Goal: Task Accomplishment & Management: Manage account settings

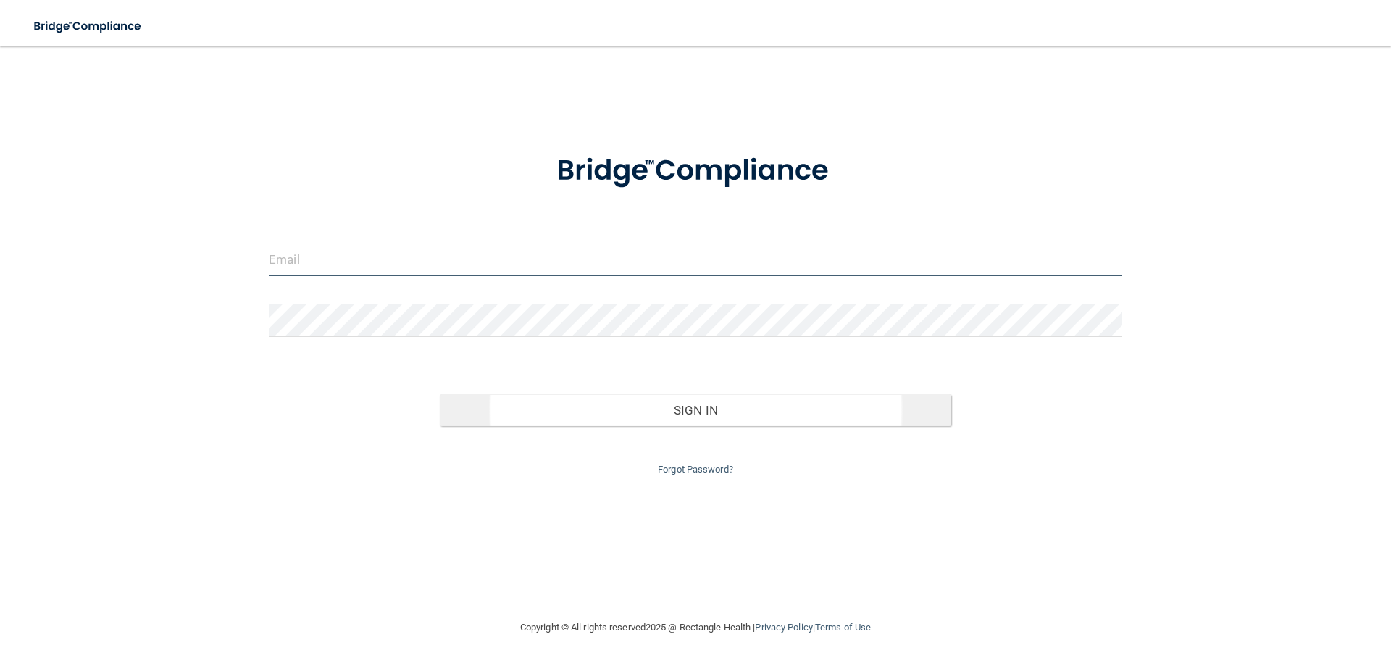
type input "[EMAIL_ADDRESS][DOMAIN_NAME]"
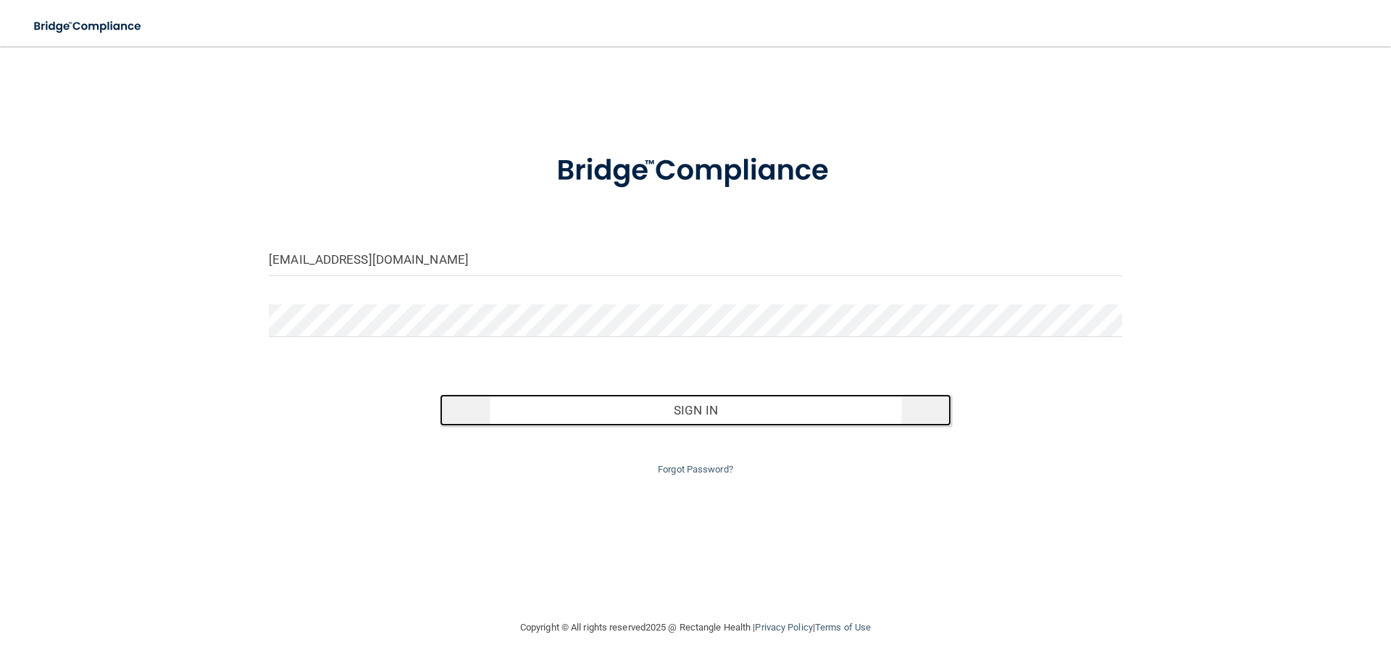
click at [660, 409] on button "Sign In" at bounding box center [696, 410] width 512 height 32
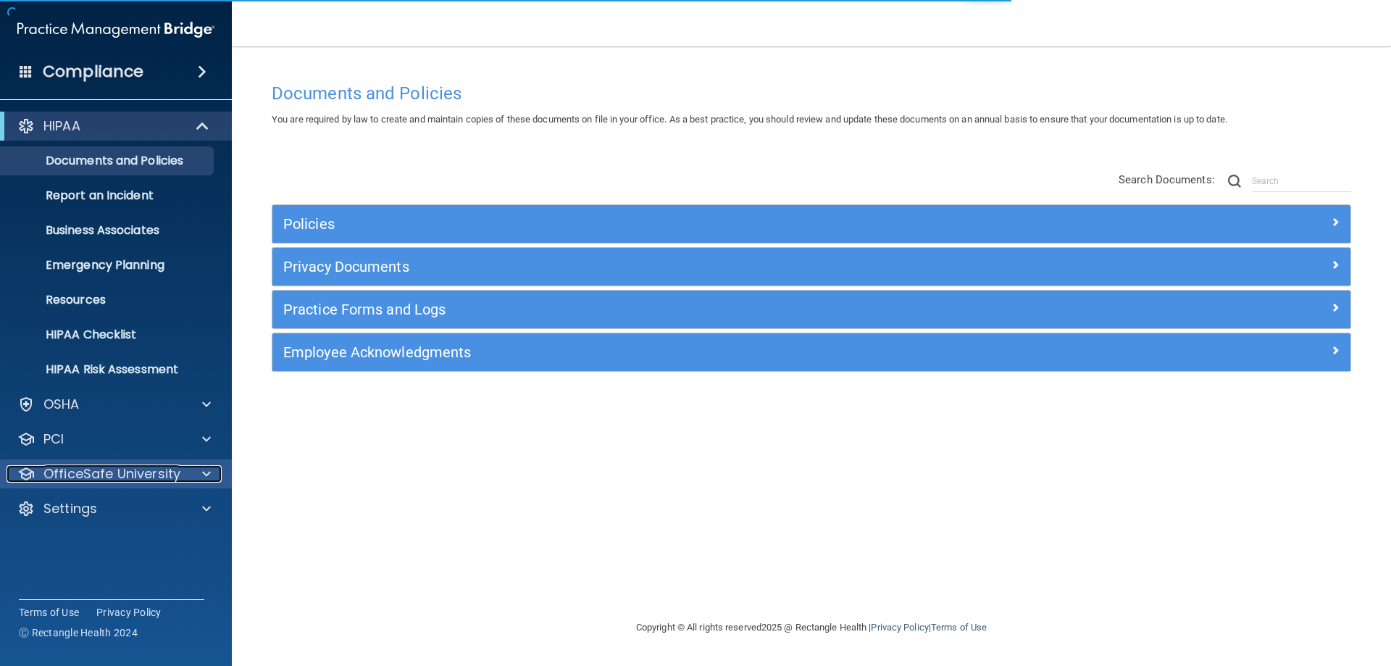
click at [201, 474] on div at bounding box center [204, 473] width 36 height 17
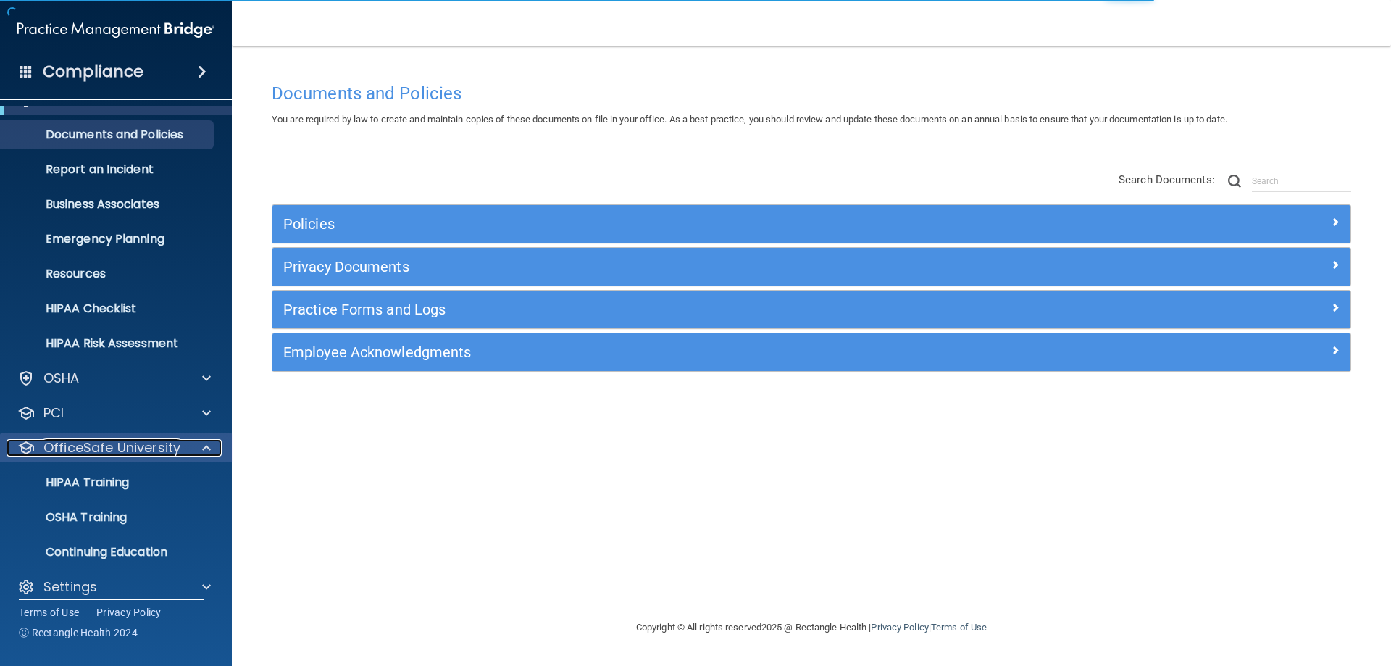
scroll to position [40, 0]
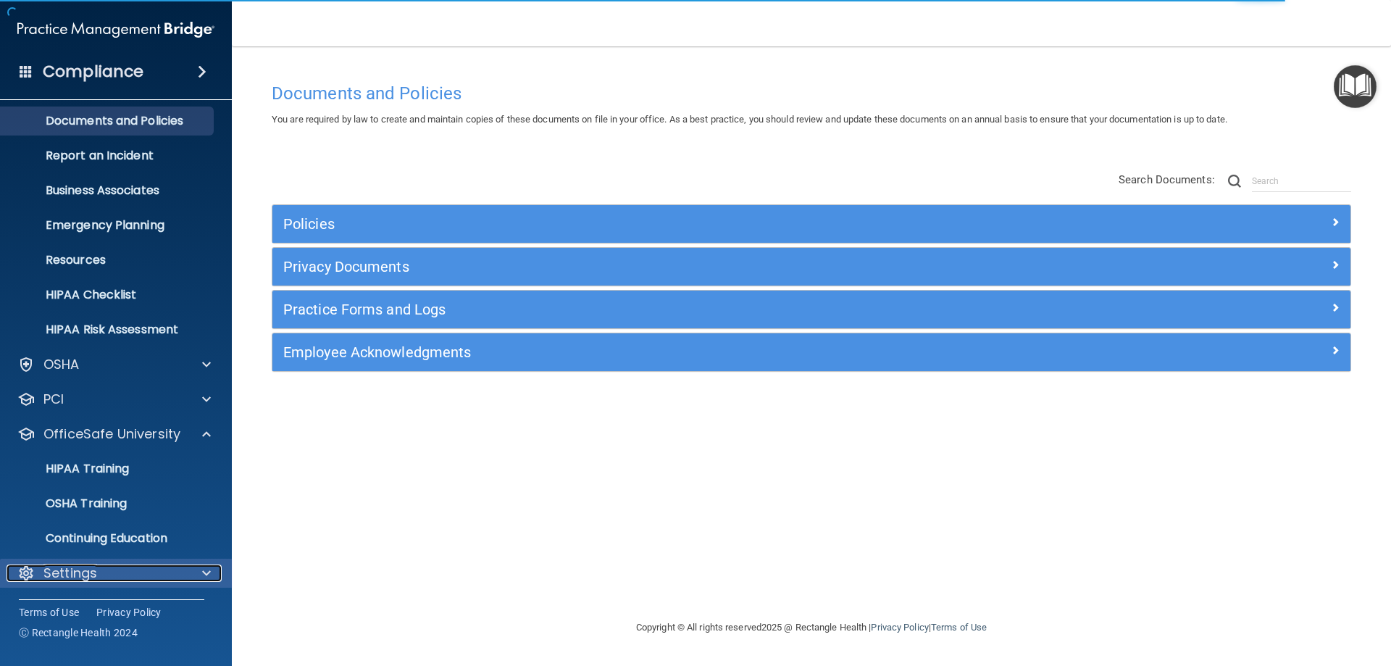
click at [186, 569] on div at bounding box center [204, 572] width 36 height 17
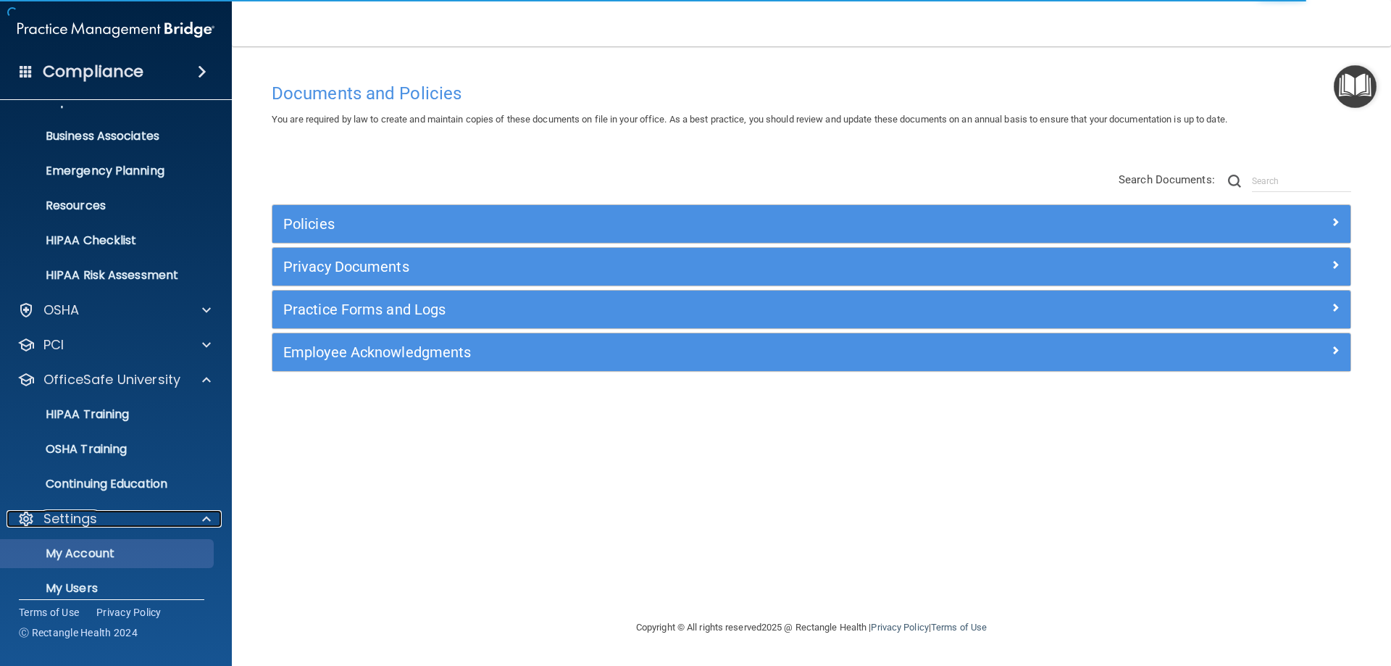
scroll to position [179, 0]
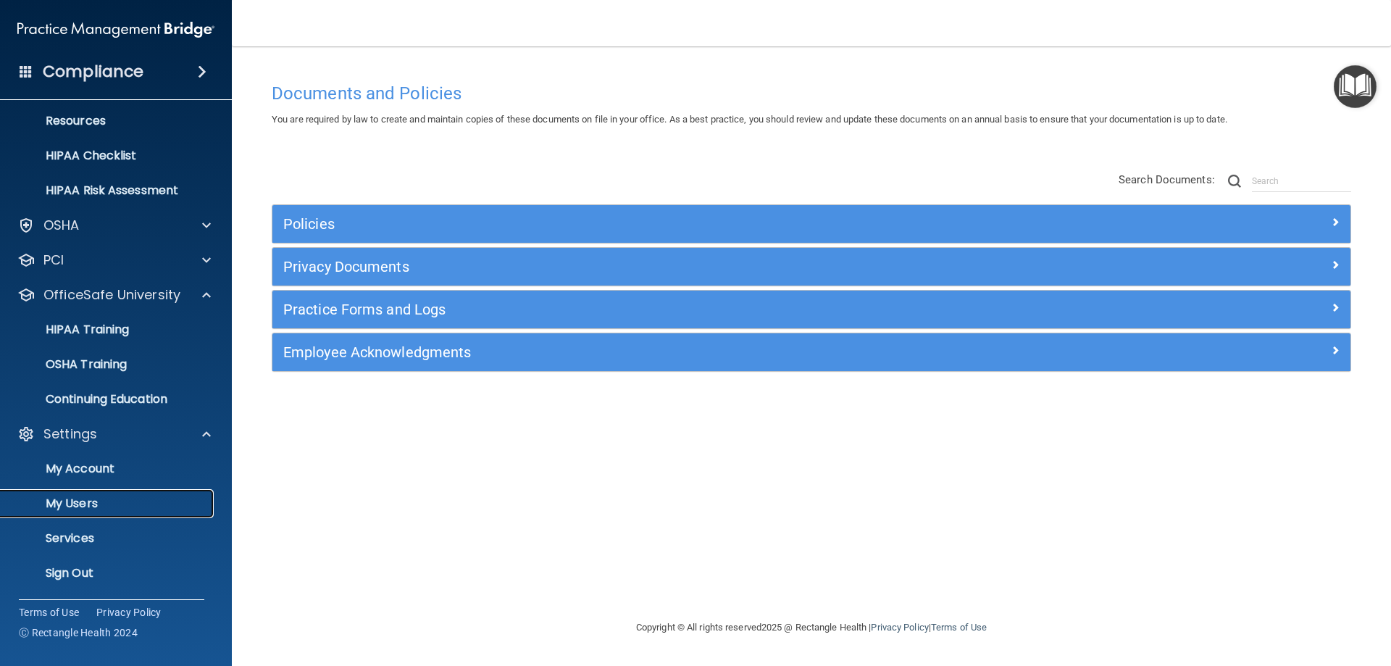
click at [106, 496] on p "My Users" at bounding box center [108, 503] width 198 height 14
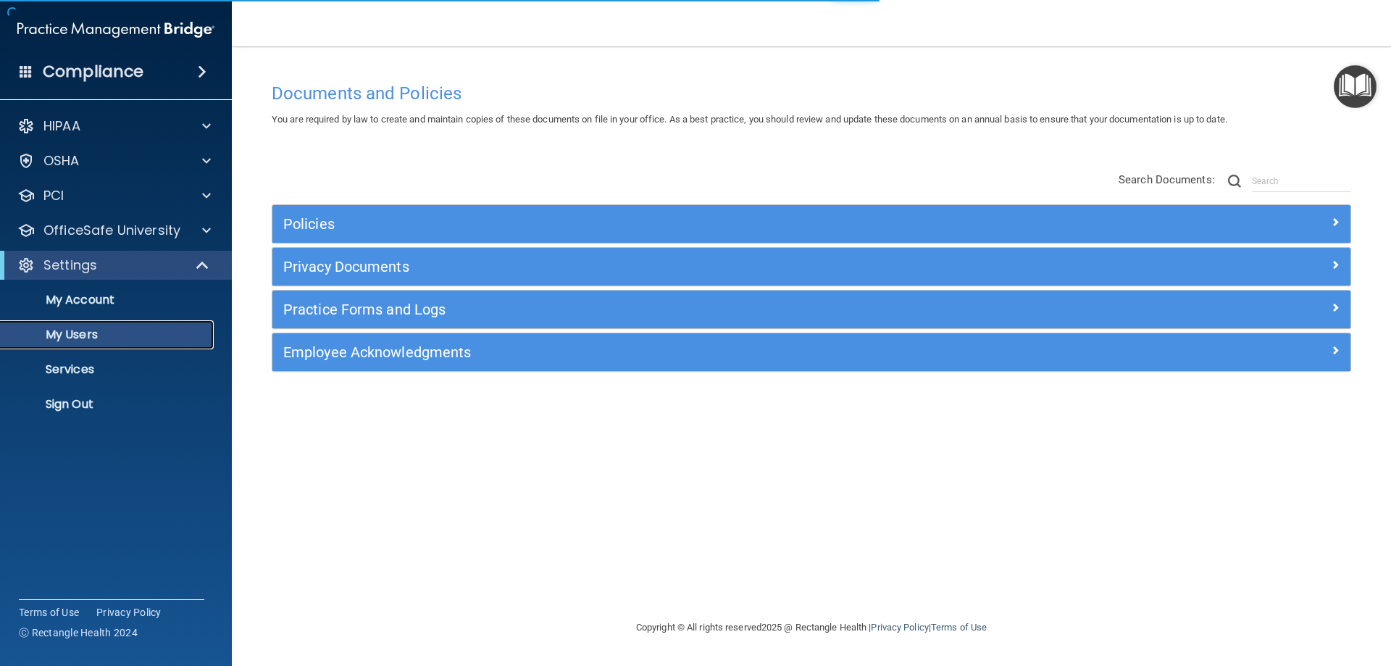
select select "20"
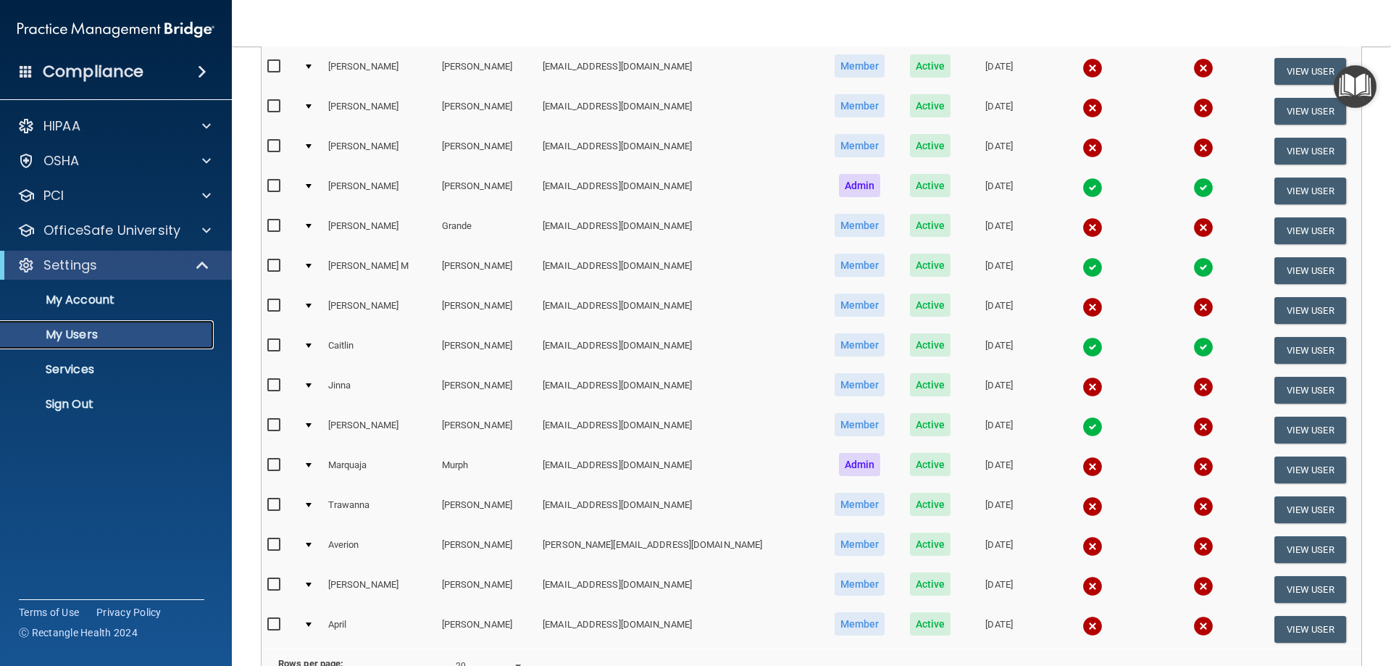
scroll to position [362, 0]
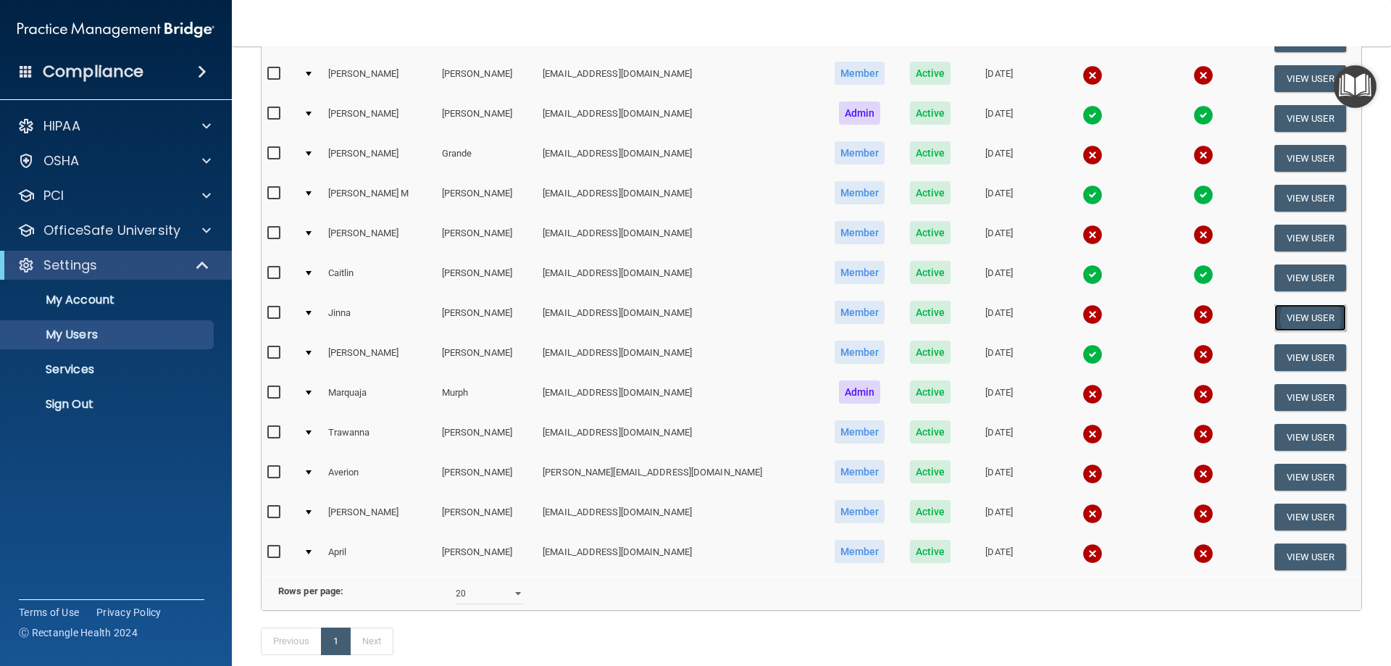
click at [1274, 319] on button "View User" at bounding box center [1310, 317] width 72 height 27
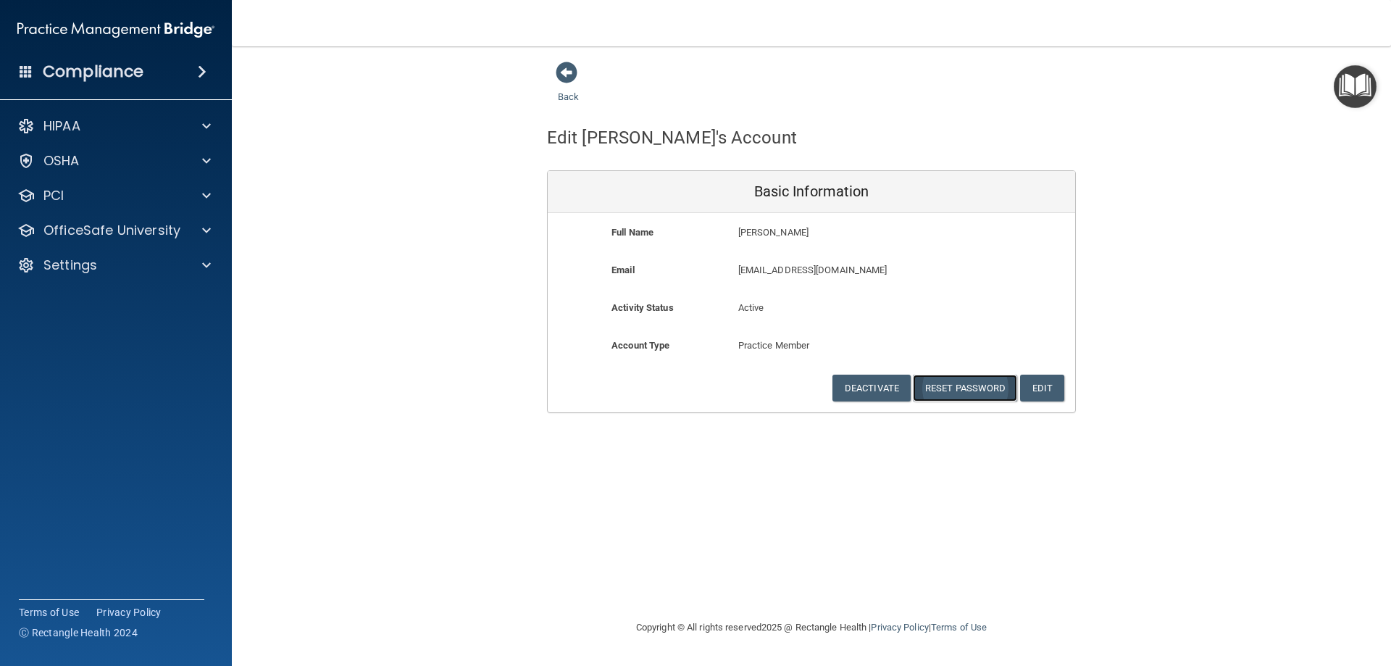
click at [934, 388] on button "Reset Password" at bounding box center [965, 387] width 104 height 27
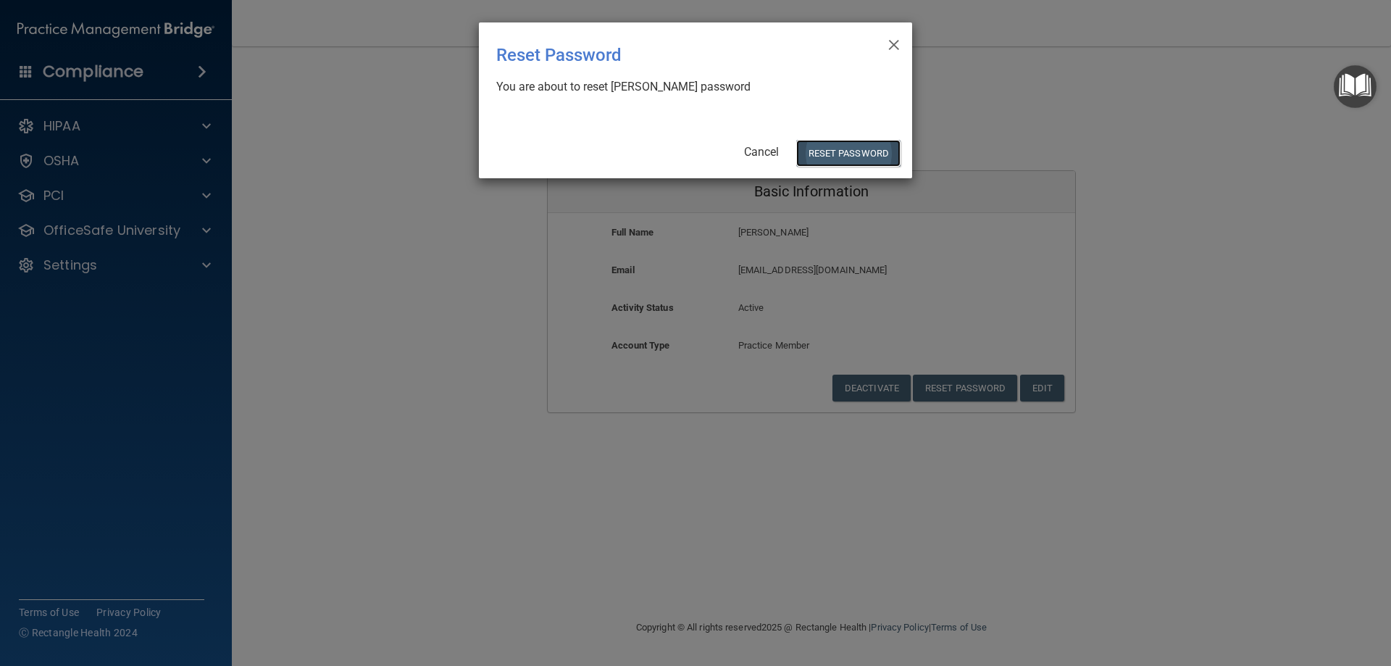
click at [840, 154] on button "Reset Password" at bounding box center [848, 153] width 104 height 27
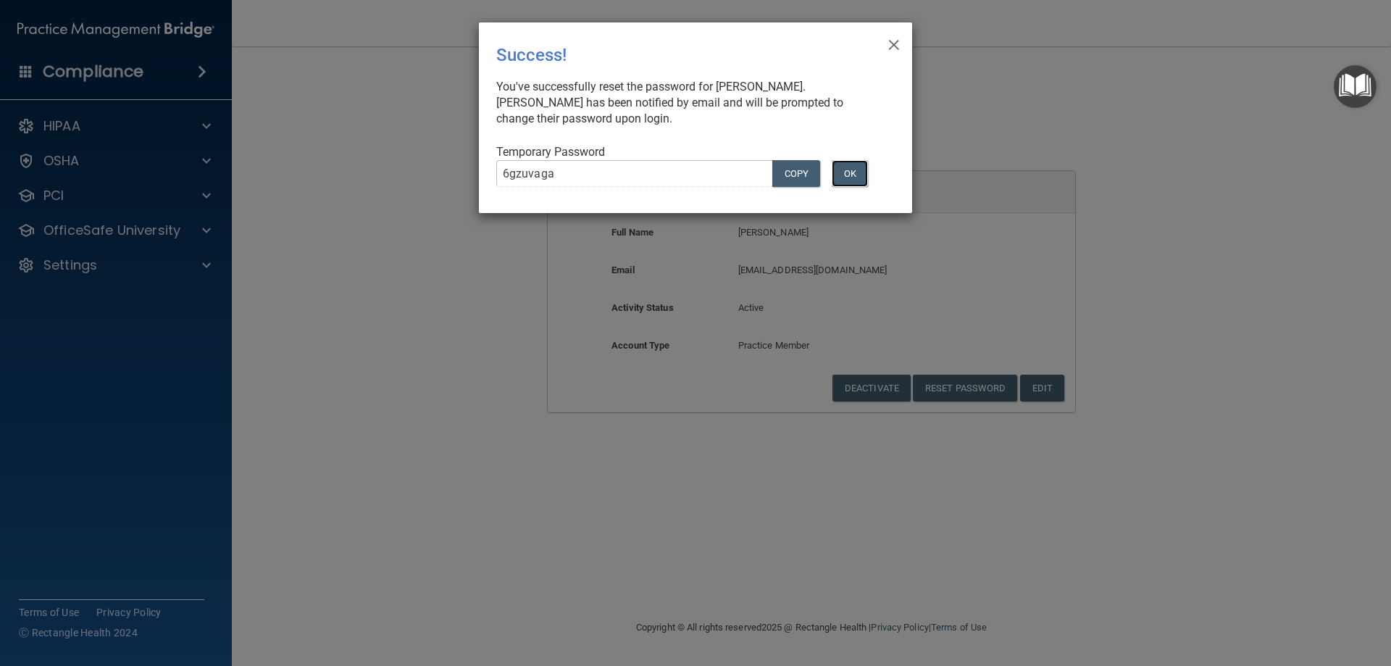
click at [852, 178] on button "OK" at bounding box center [850, 173] width 36 height 27
